Goal: Complete application form

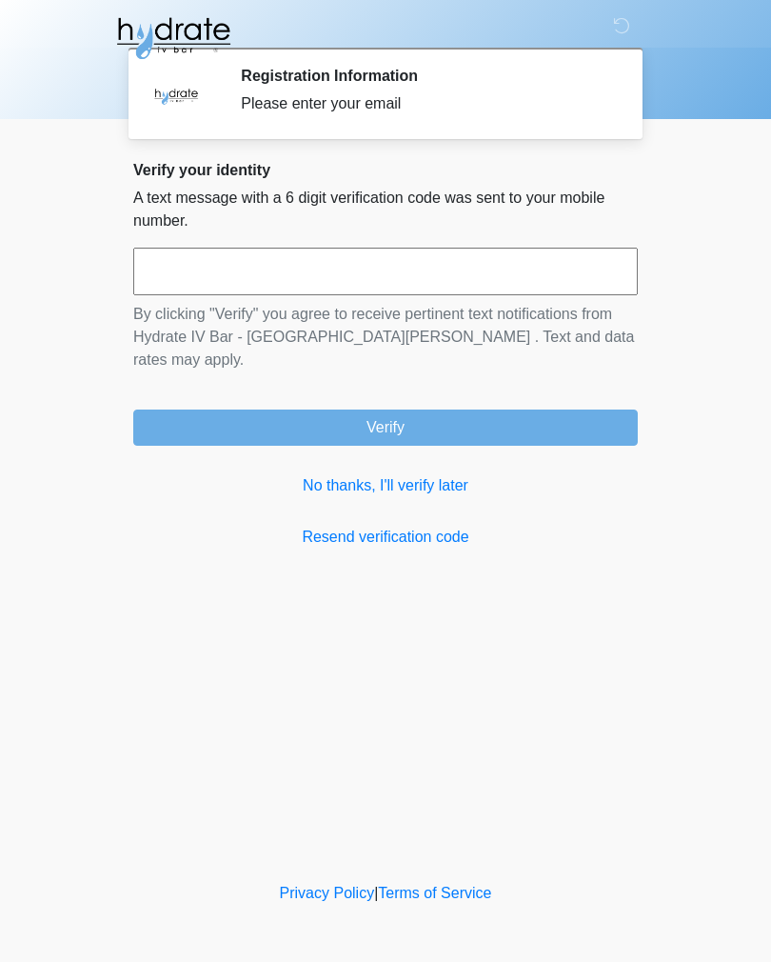
click at [389, 263] on input "text" at bounding box center [385, 272] width 505 height 48
type input "******"
click at [498, 409] on button "Verify" at bounding box center [385, 427] width 505 height 36
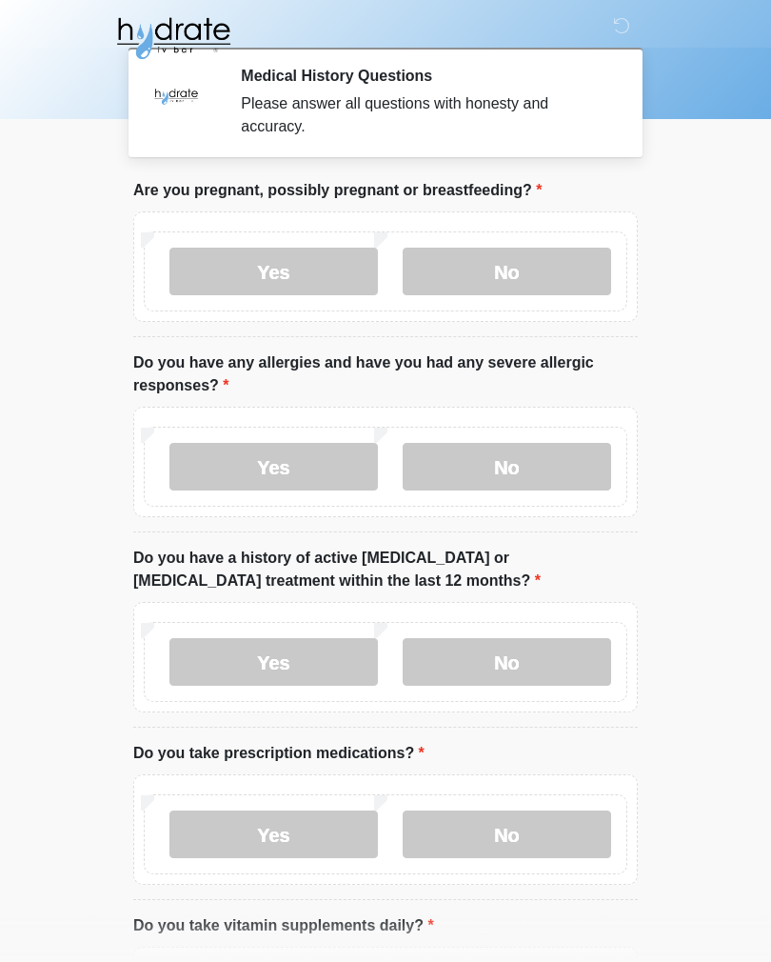
click at [532, 266] on label "No" at bounding box center [507, 272] width 209 height 48
click at [557, 462] on label "No" at bounding box center [507, 467] width 209 height 48
click at [541, 659] on label "No" at bounding box center [507, 662] width 209 height 48
click at [540, 832] on label "No" at bounding box center [507, 834] width 209 height 48
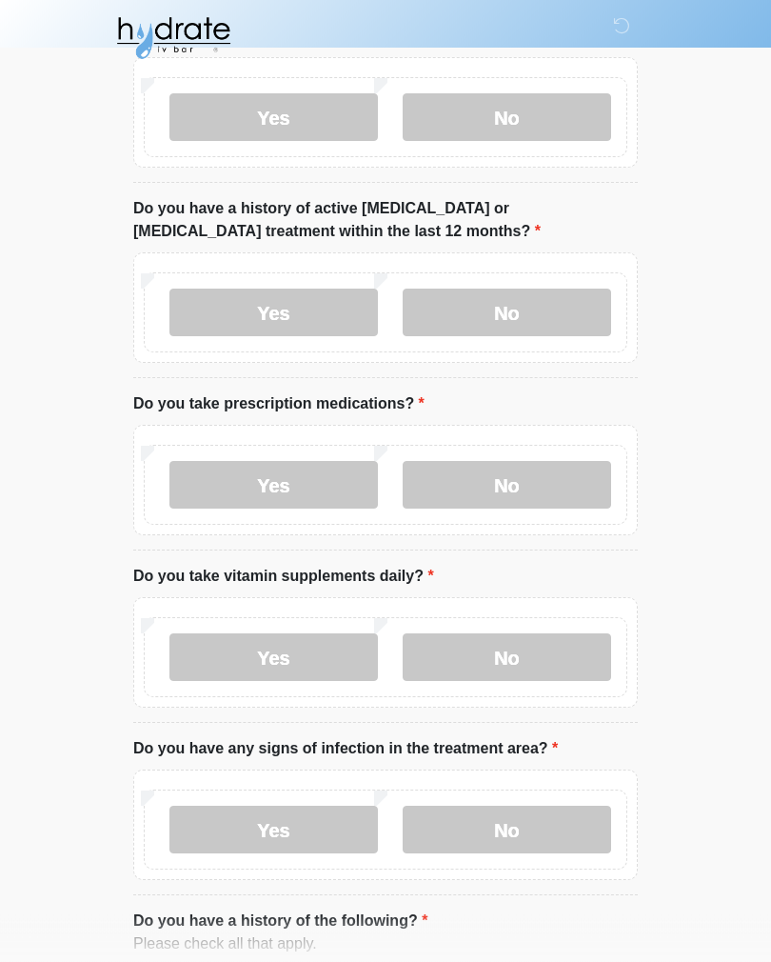
scroll to position [349, 0]
click at [522, 668] on label "No" at bounding box center [507, 657] width 209 height 48
click at [552, 825] on label "No" at bounding box center [507, 830] width 209 height 48
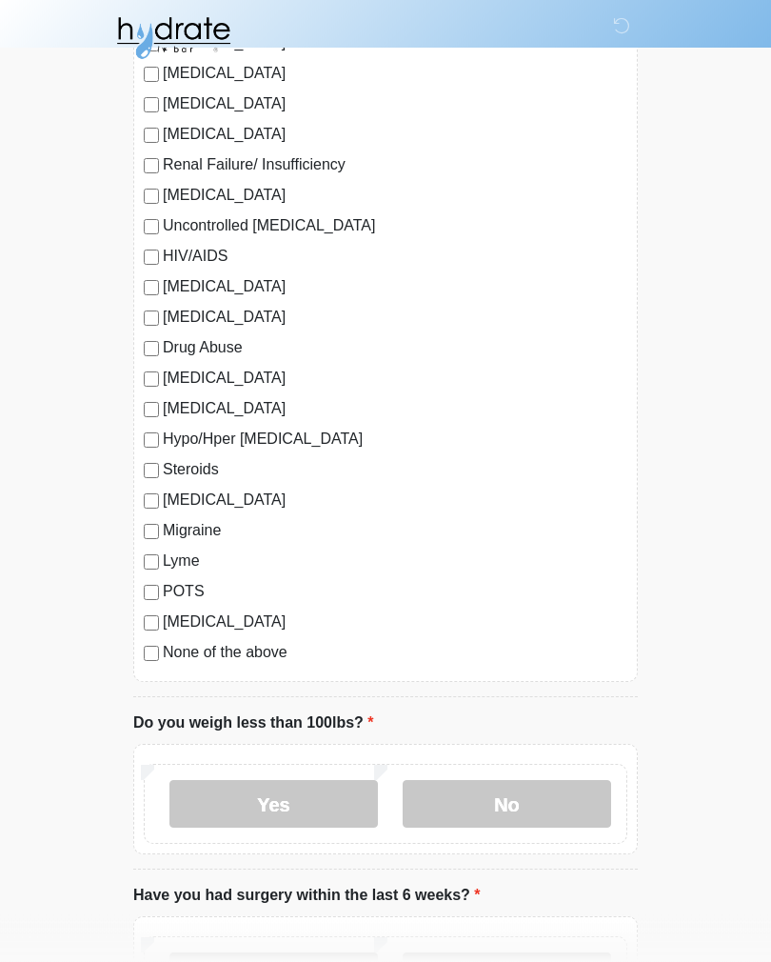
scroll to position [1661, 0]
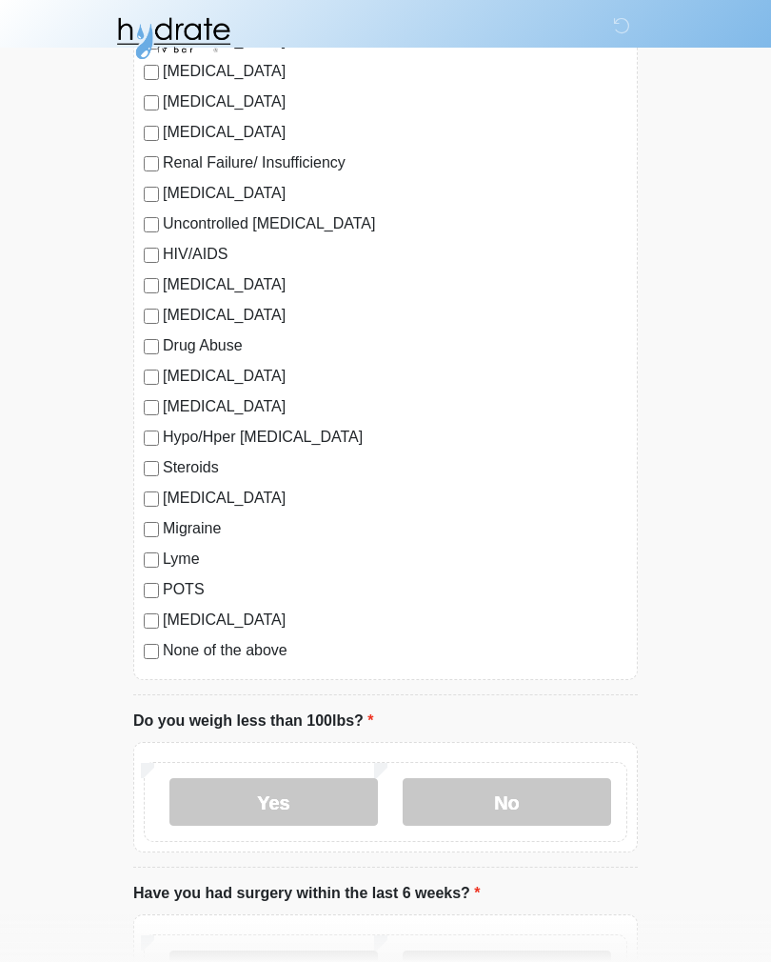
click at [223, 504] on label "COVID 19" at bounding box center [395, 498] width 465 height 23
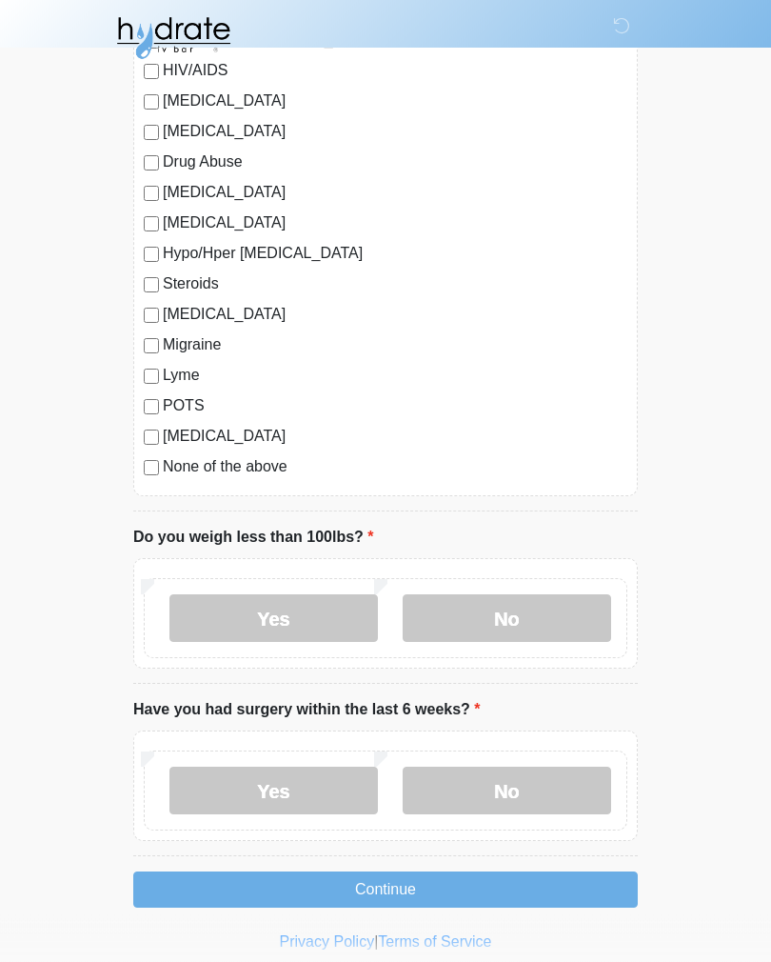
scroll to position [1860, 0]
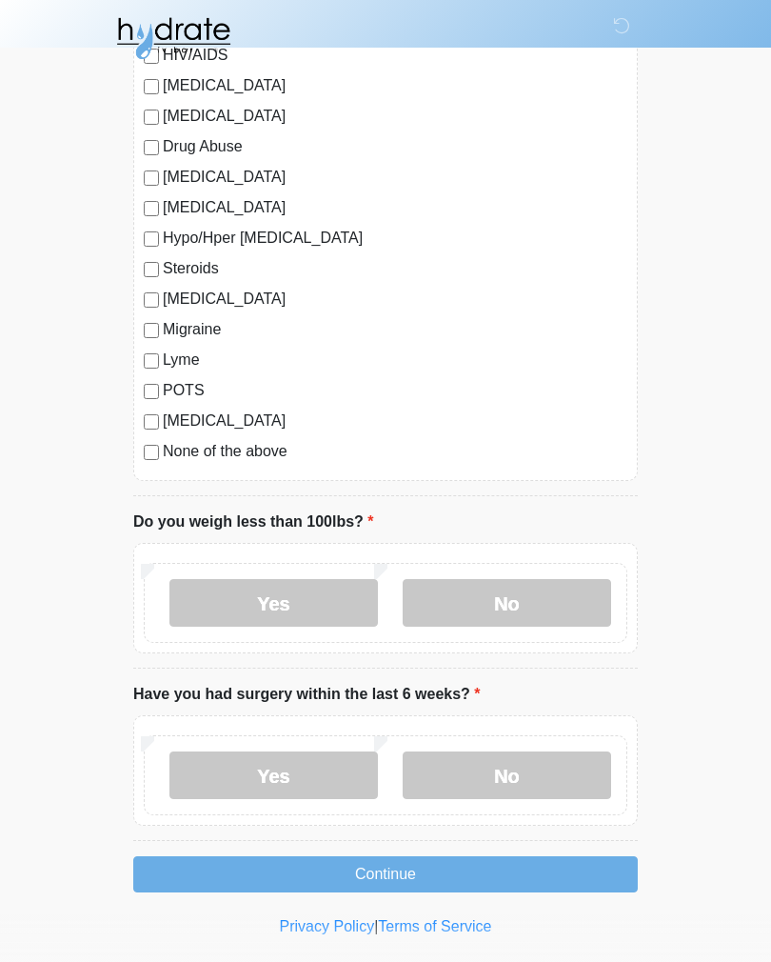
click at [549, 620] on label "No" at bounding box center [507, 603] width 209 height 48
click at [525, 781] on label "No" at bounding box center [507, 775] width 209 height 48
click at [512, 874] on button "Continue" at bounding box center [385, 874] width 505 height 36
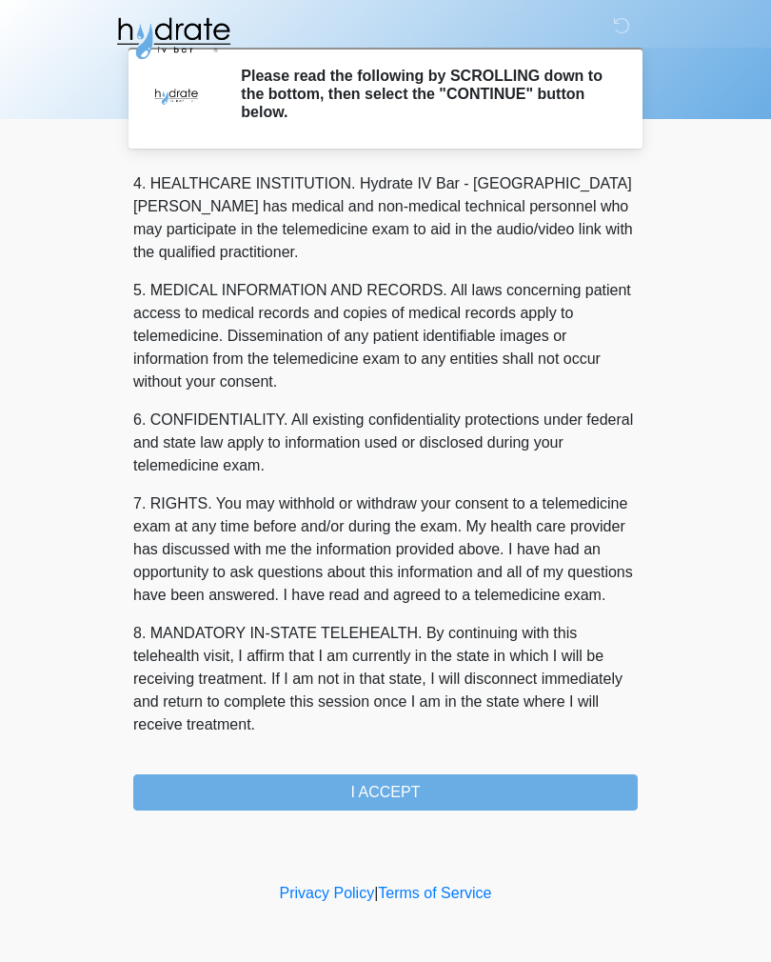
scroll to position [547, 0]
click at [464, 806] on button "I ACCEPT" at bounding box center [385, 792] width 505 height 36
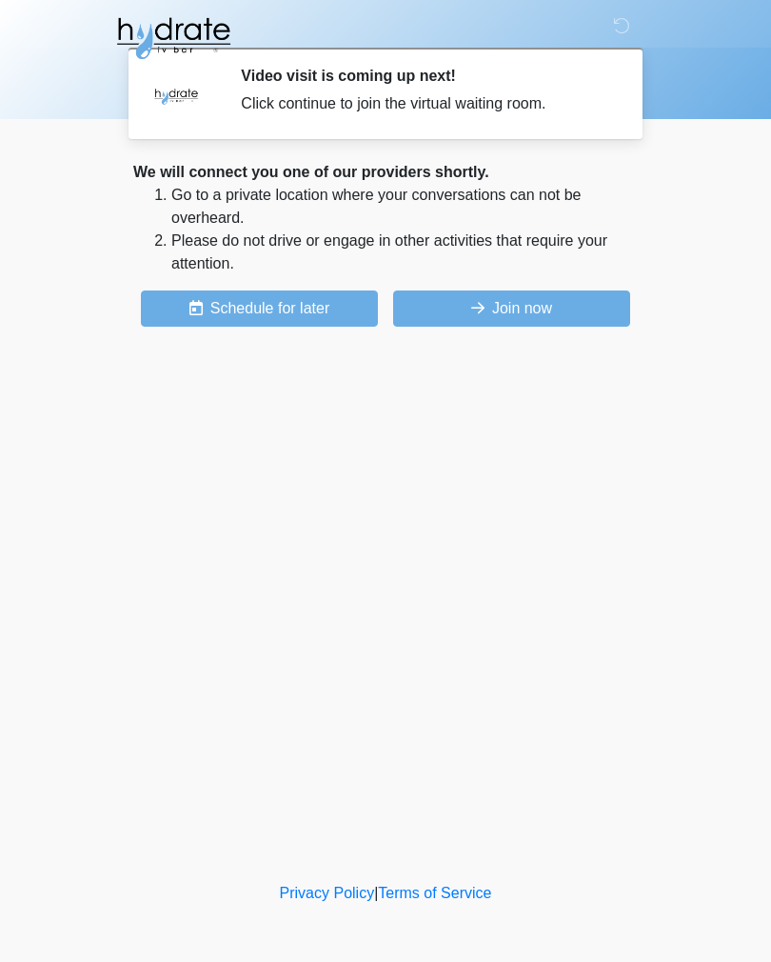
click at [551, 303] on button "Join now" at bounding box center [511, 308] width 237 height 36
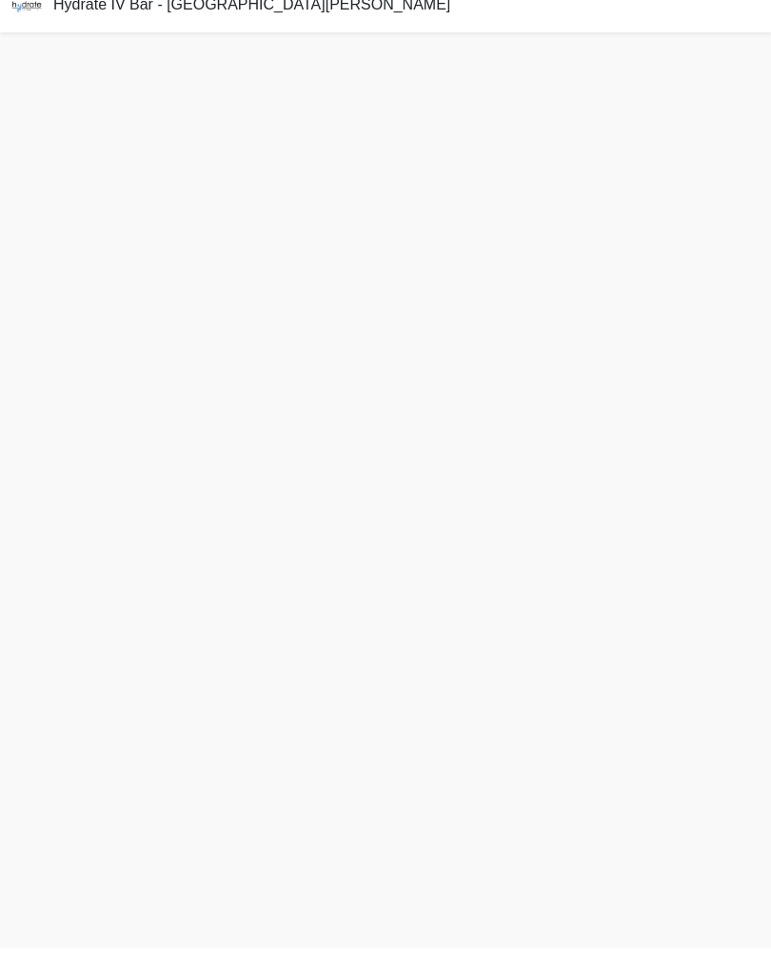
scroll to position [6, 0]
